Goal: Task Accomplishment & Management: Manage account settings

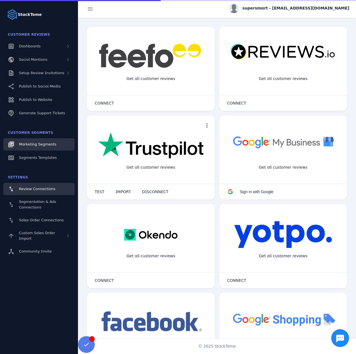
click at [43, 143] on span "Marketing Segments" at bounding box center [37, 144] width 37 height 4
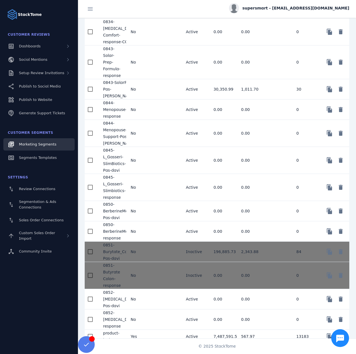
scroll to position [837, 0]
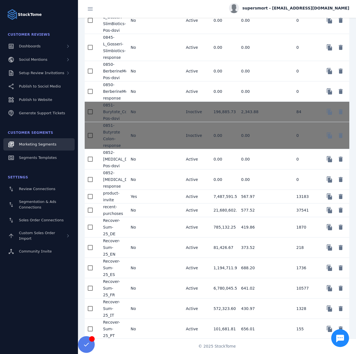
click at [156, 294] on mat-cell at bounding box center [168, 288] width 28 height 20
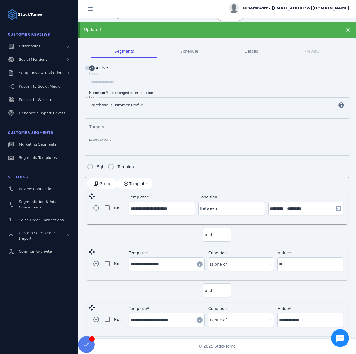
scroll to position [80, 0]
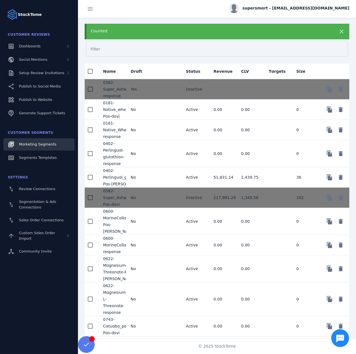
scroll to position [837, 0]
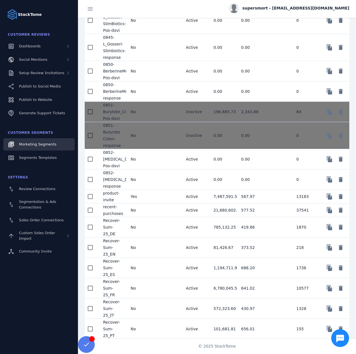
click at [306, 8] on span "supersmart - [EMAIL_ADDRESS][DOMAIN_NAME]" at bounding box center [296, 8] width 107 height 6
click at [324, 56] on span "Sign out" at bounding box center [332, 53] width 16 height 7
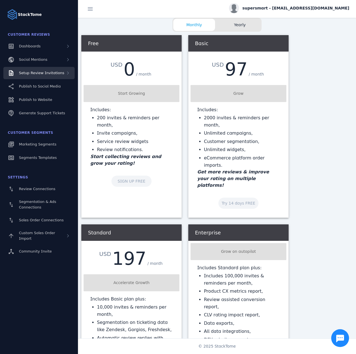
click at [40, 75] on div "Setup Review Invitations" at bounding box center [41, 73] width 45 height 6
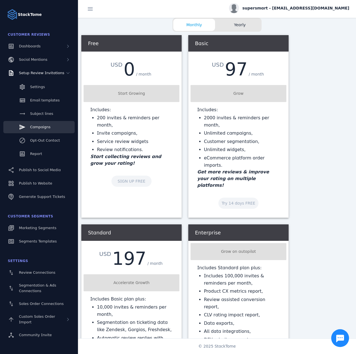
click at [43, 127] on span "Campaigns" at bounding box center [40, 127] width 20 height 4
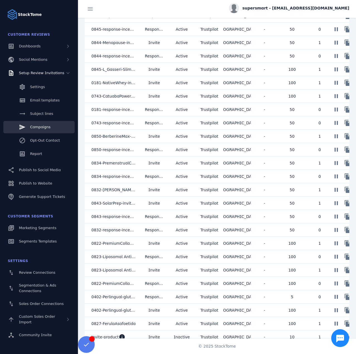
scroll to position [272, 0]
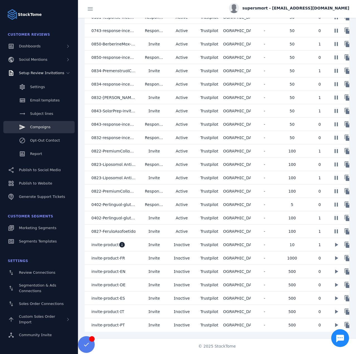
click at [298, 6] on span "supersmart - [EMAIL_ADDRESS][DOMAIN_NAME]" at bounding box center [296, 8] width 107 height 6
click at [322, 53] on button "Sign out" at bounding box center [329, 53] width 40 height 13
